Goal: Transaction & Acquisition: Purchase product/service

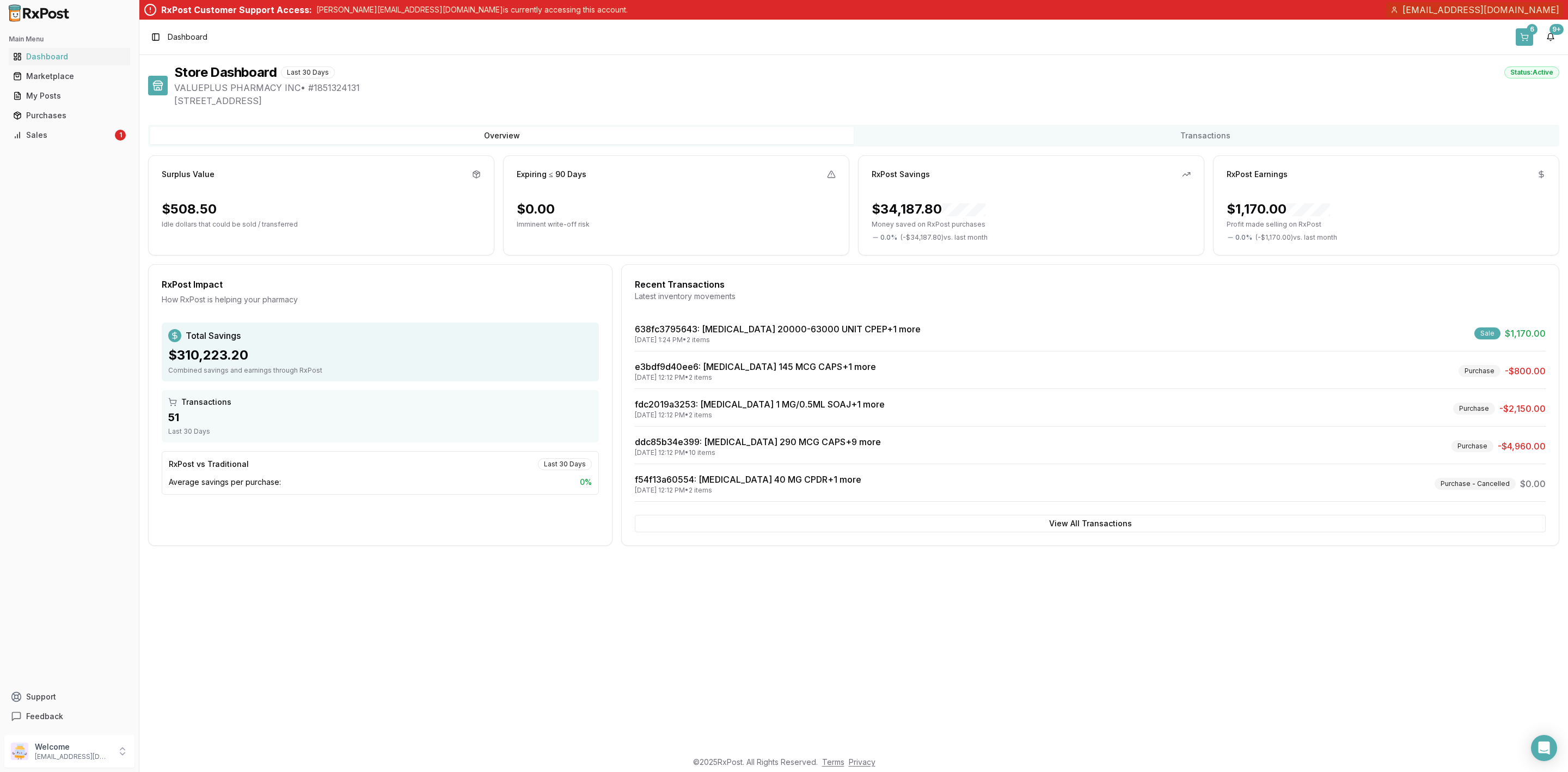
click at [1523, 44] on button "6" at bounding box center [1525, 37] width 18 height 18
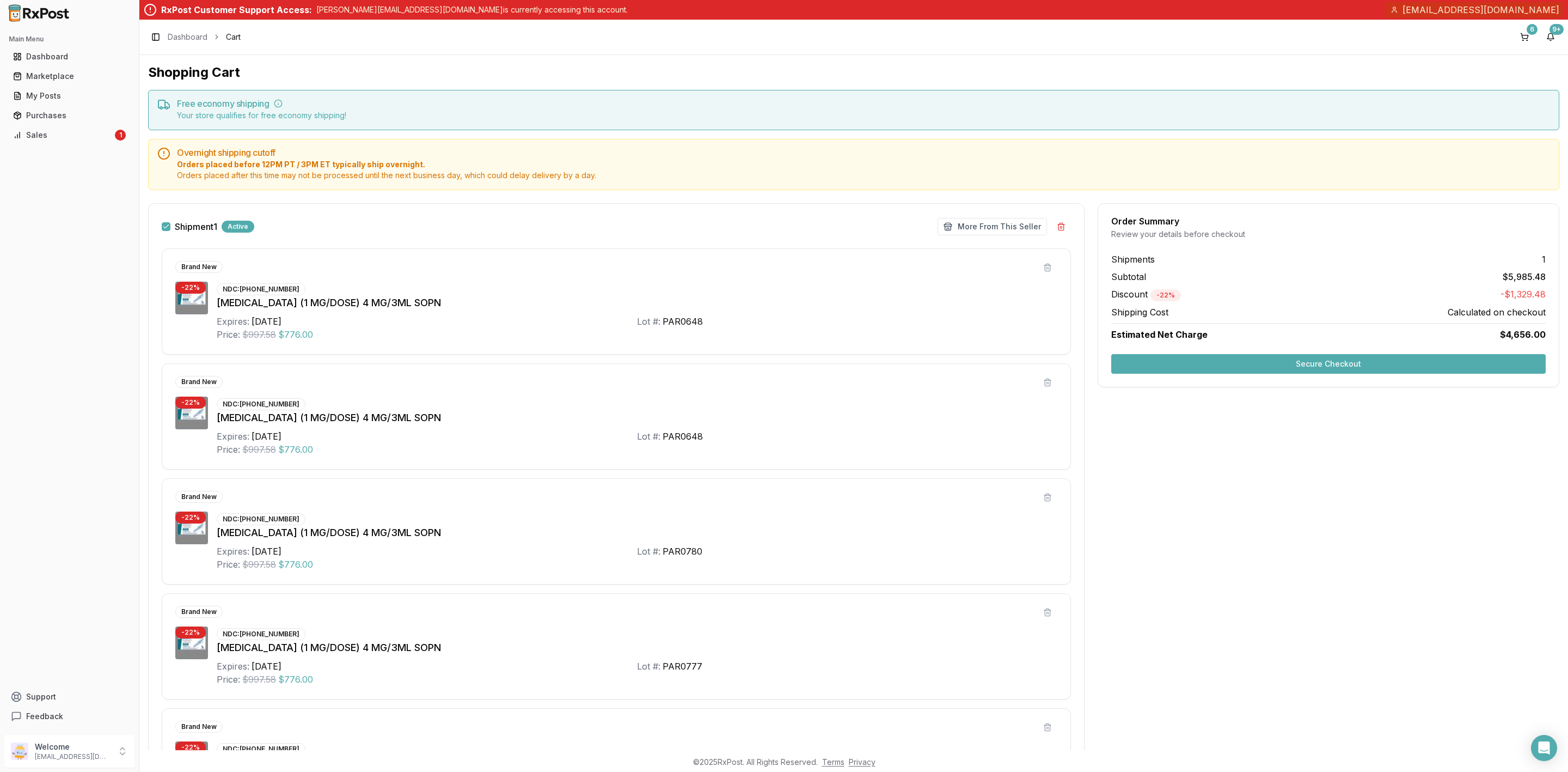
click at [1225, 366] on button "Secure Checkout" at bounding box center [1328, 364] width 434 height 20
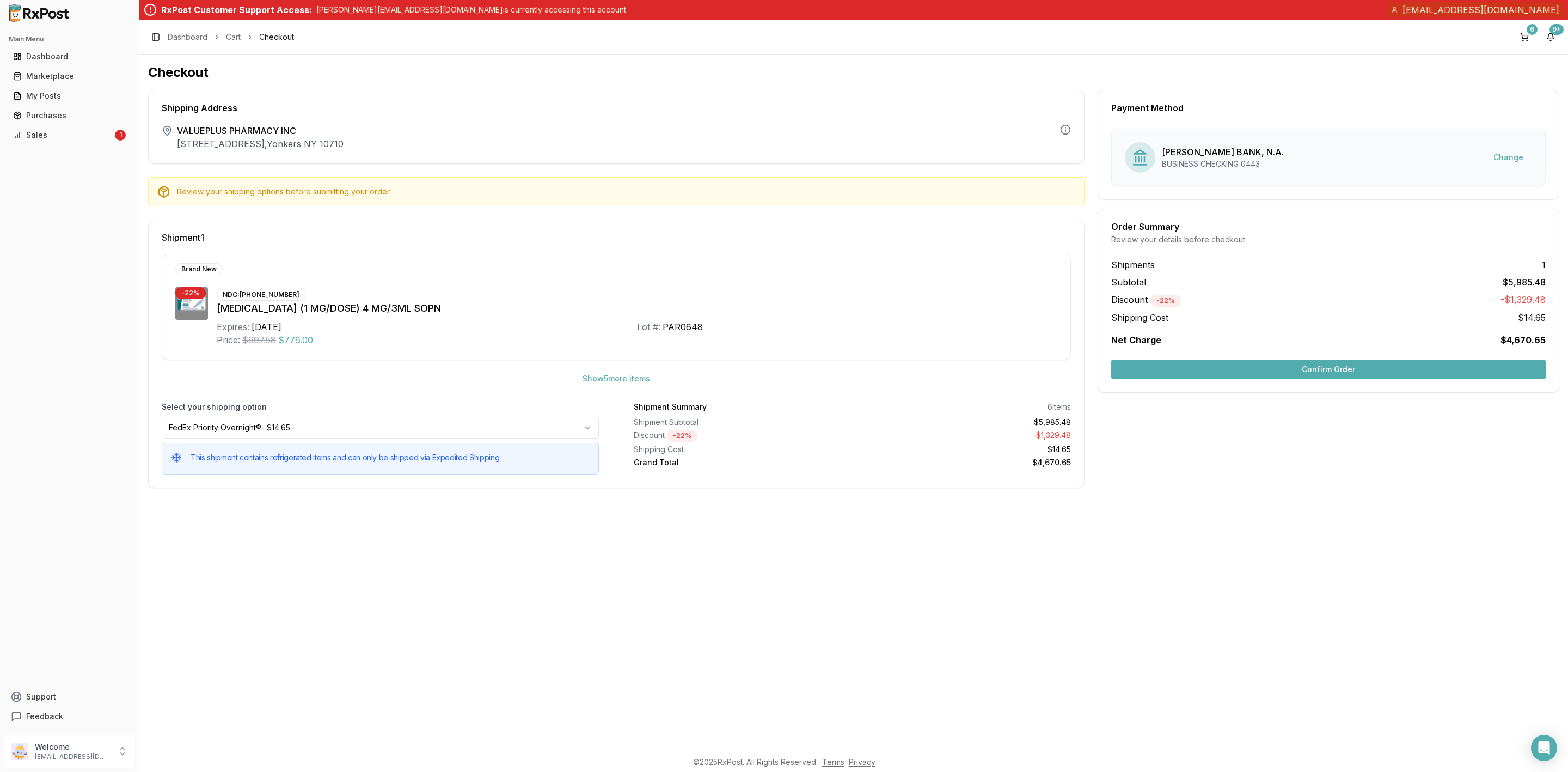
click at [1304, 375] on button "Confirm Order" at bounding box center [1328, 369] width 434 height 20
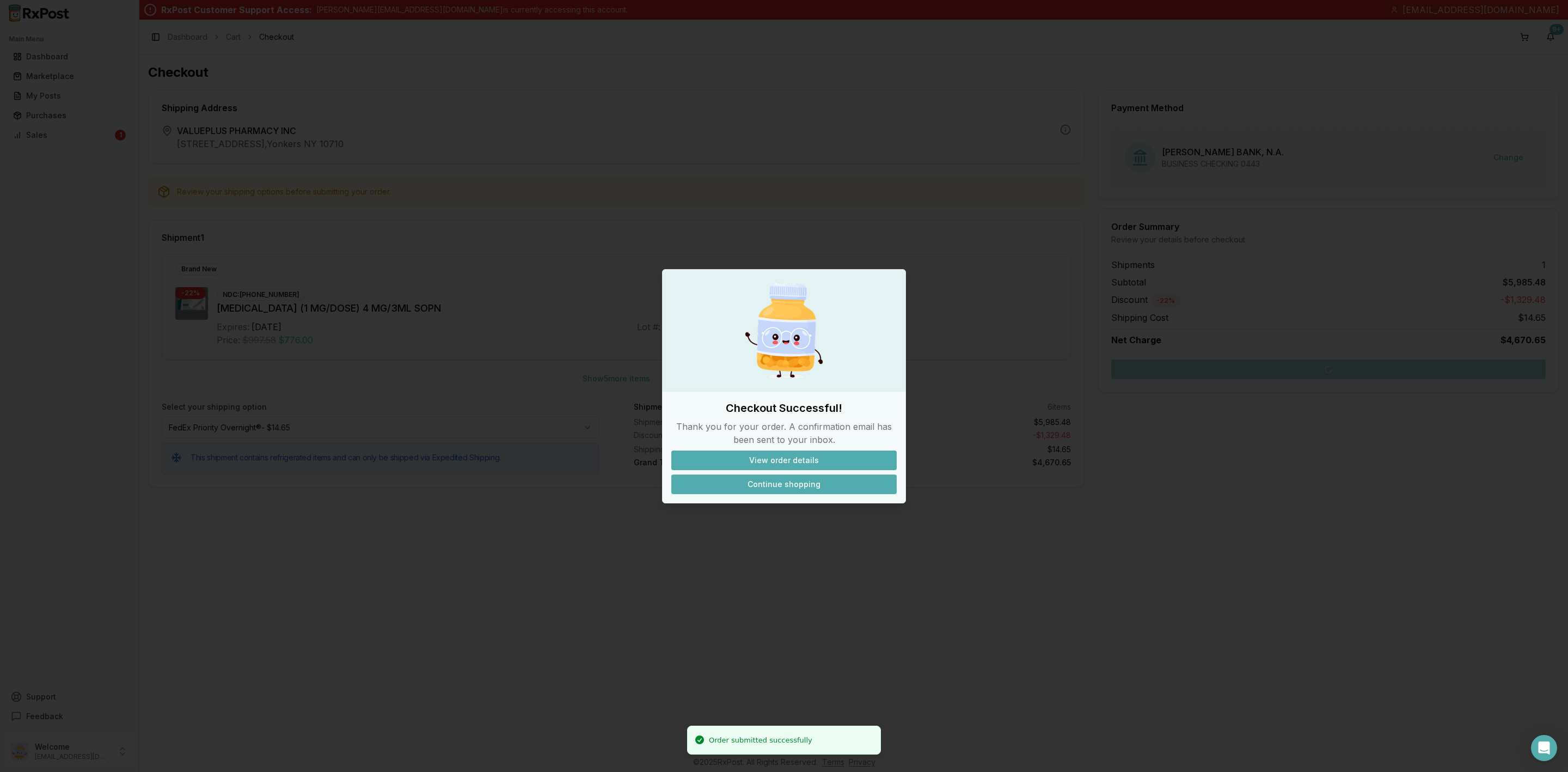
click at [825, 474] on button "Continue shopping" at bounding box center [784, 484] width 225 height 20
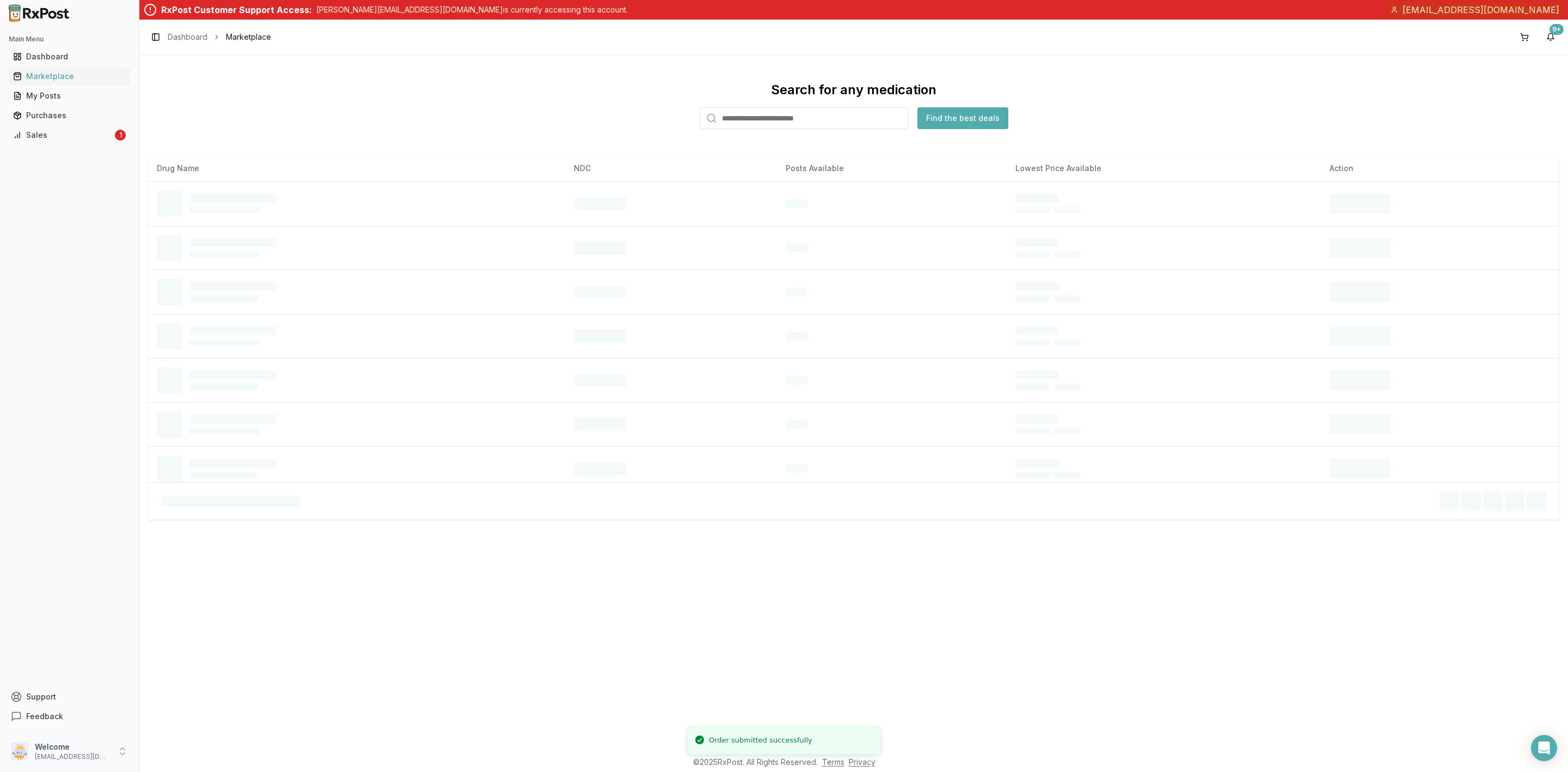
click at [62, 750] on p "Welcome" at bounding box center [72, 746] width 76 height 11
click at [159, 748] on span "Sign Out" at bounding box center [197, 753] width 103 height 11
